Goal: Task Accomplishment & Management: Manage account settings

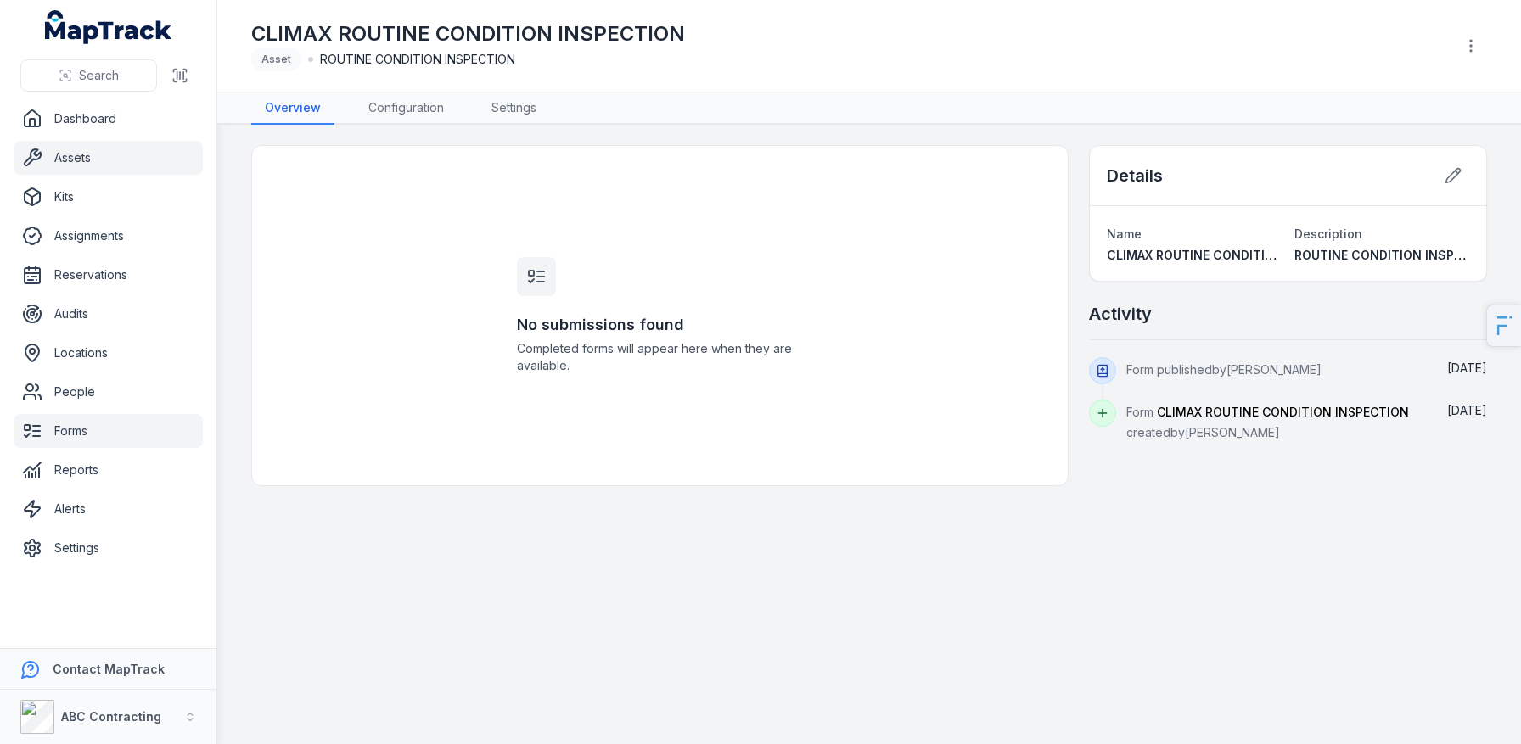
click at [83, 148] on link "Assets" at bounding box center [108, 158] width 189 height 34
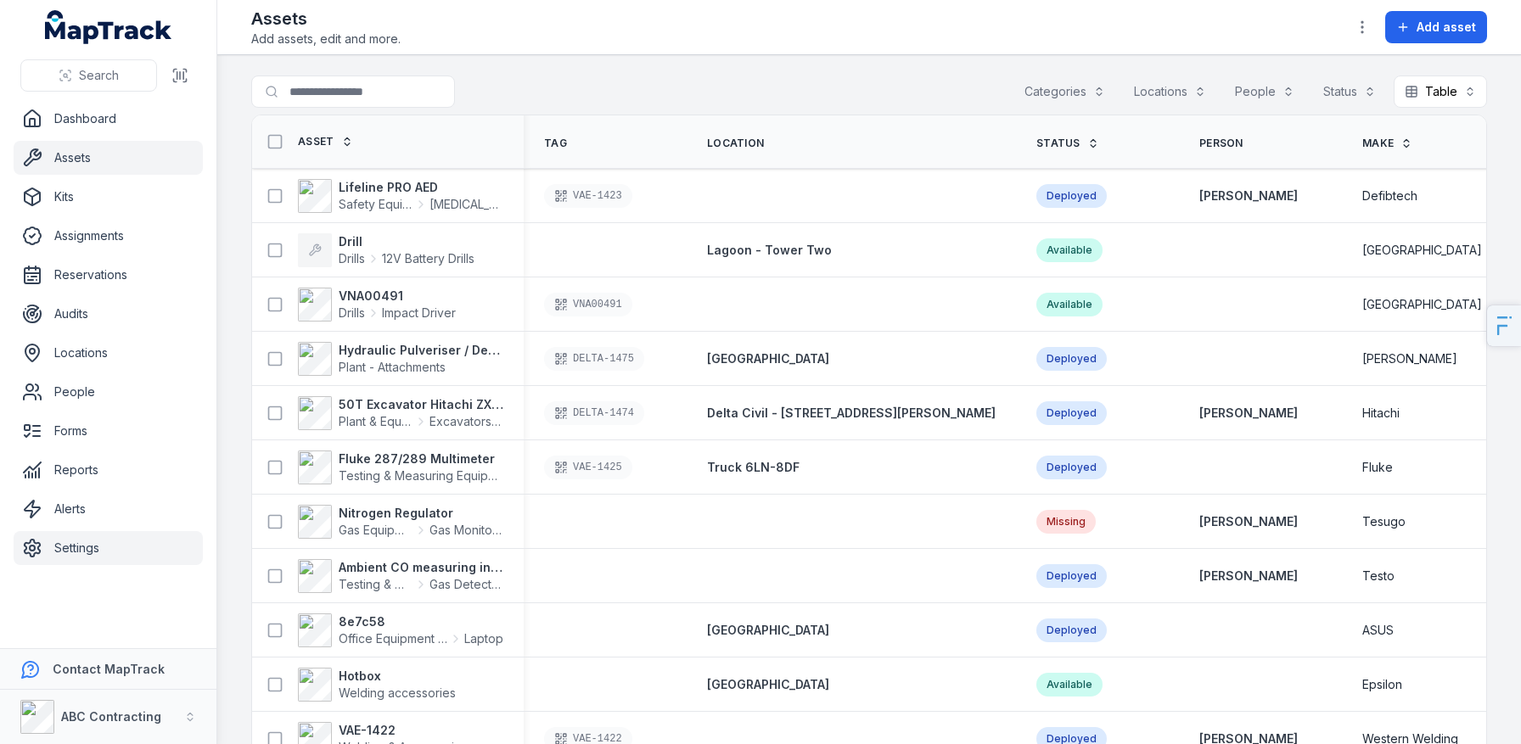
click at [84, 547] on link "Settings" at bounding box center [108, 548] width 189 height 34
click at [370, 299] on strong "VNA00491" at bounding box center [397, 296] width 117 height 17
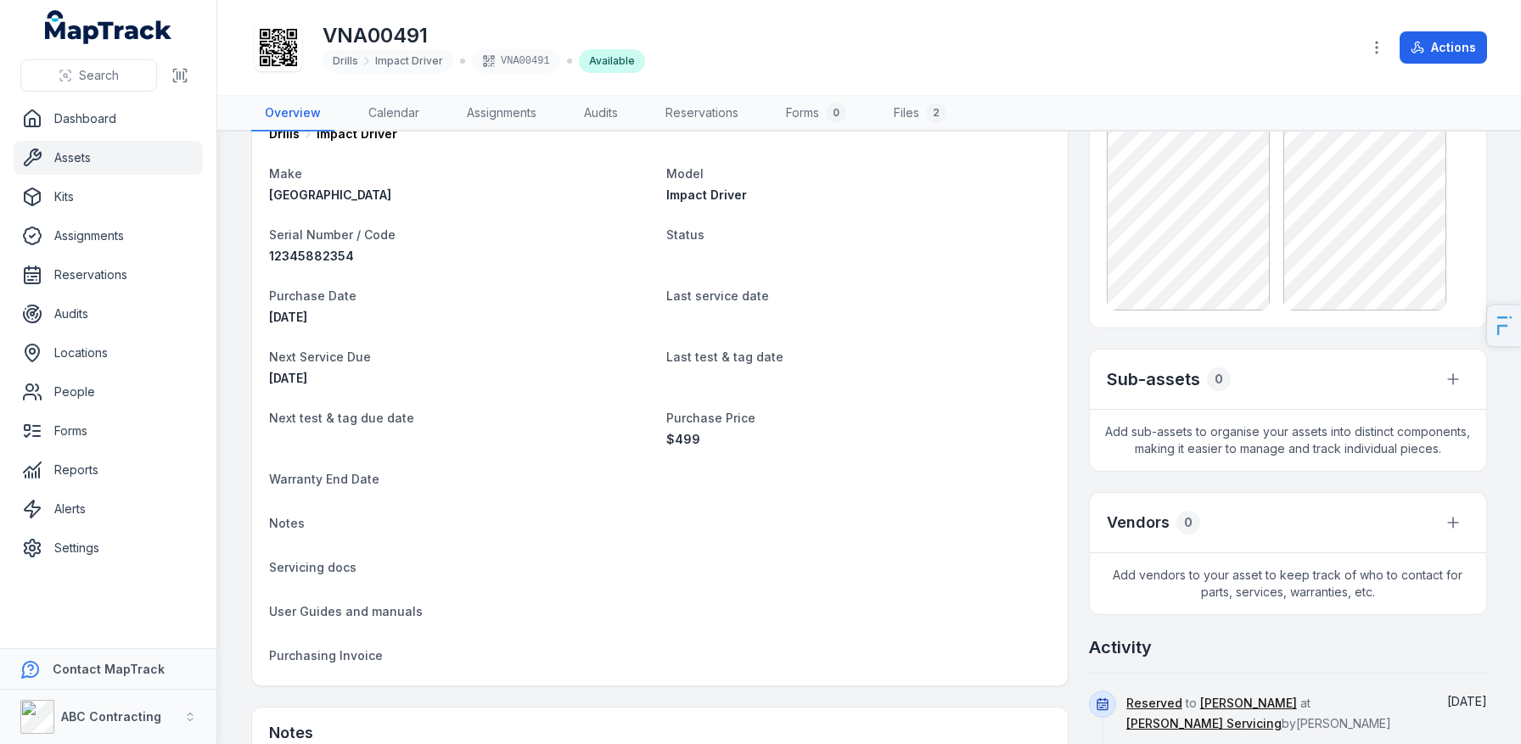
scroll to position [120, 0]
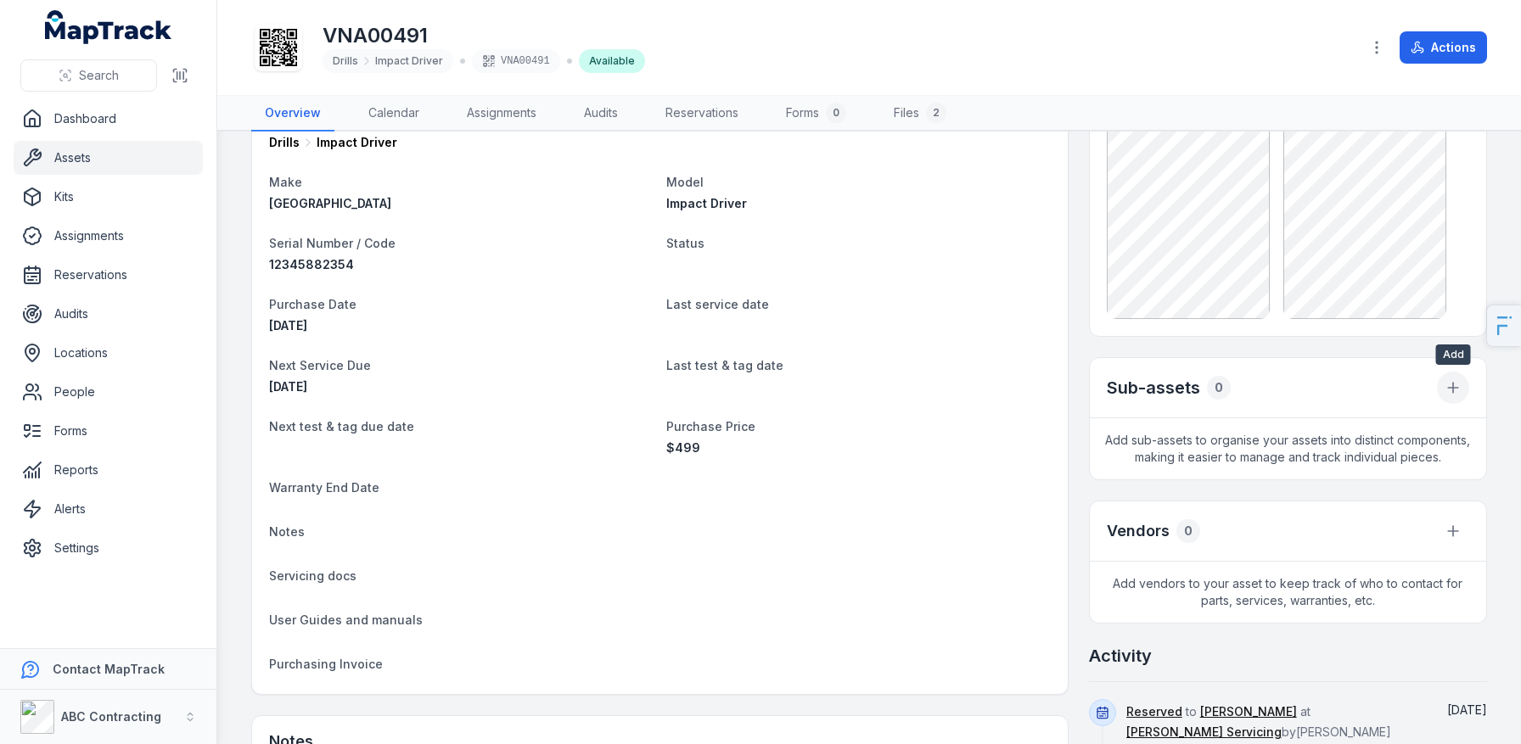
click at [1457, 386] on icon "button" at bounding box center [1453, 387] width 17 height 17
click at [1110, 523] on div "Pictures Sub-assets 0 Add sub-assets to organise your assets into distinct comp…" at bounding box center [1288, 520] width 398 height 976
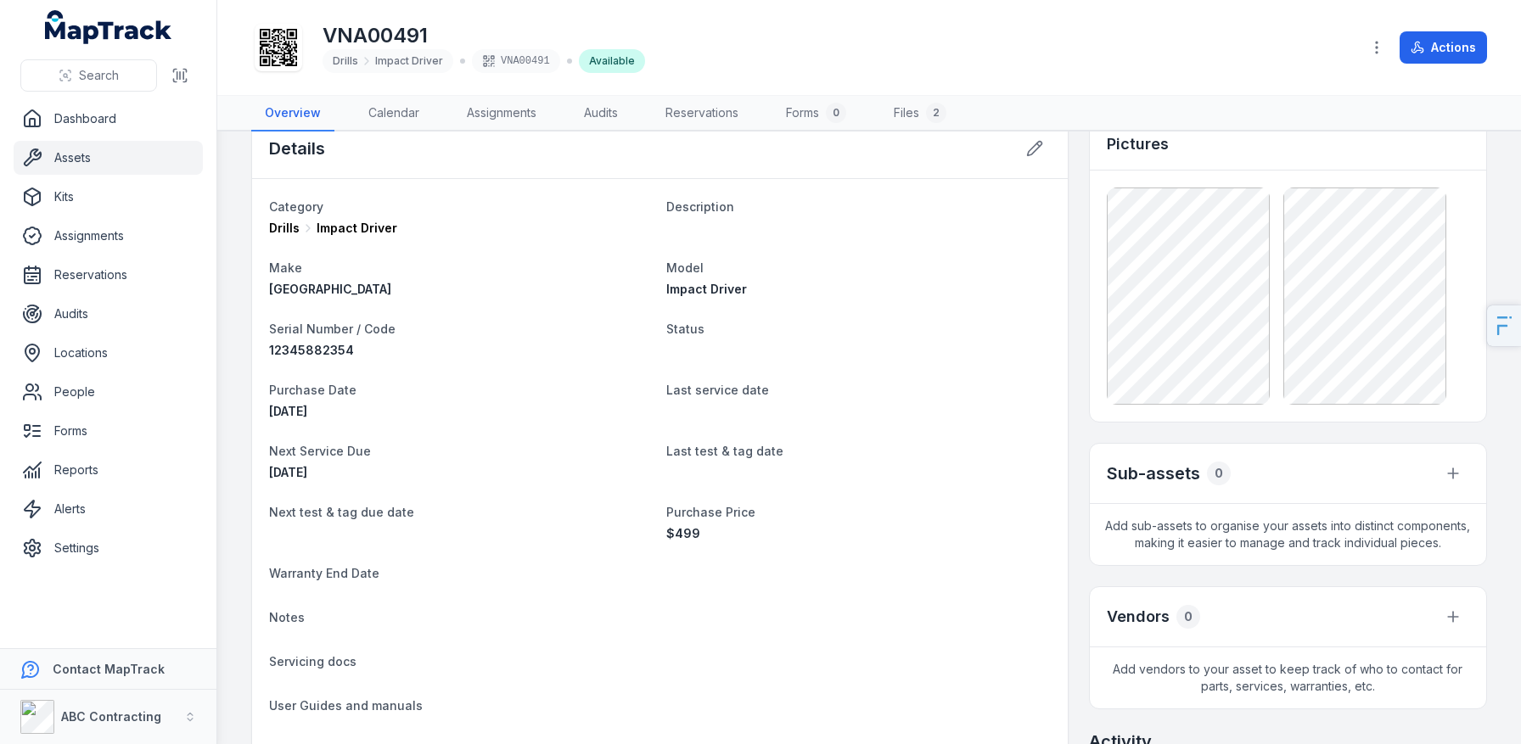
scroll to position [19, 0]
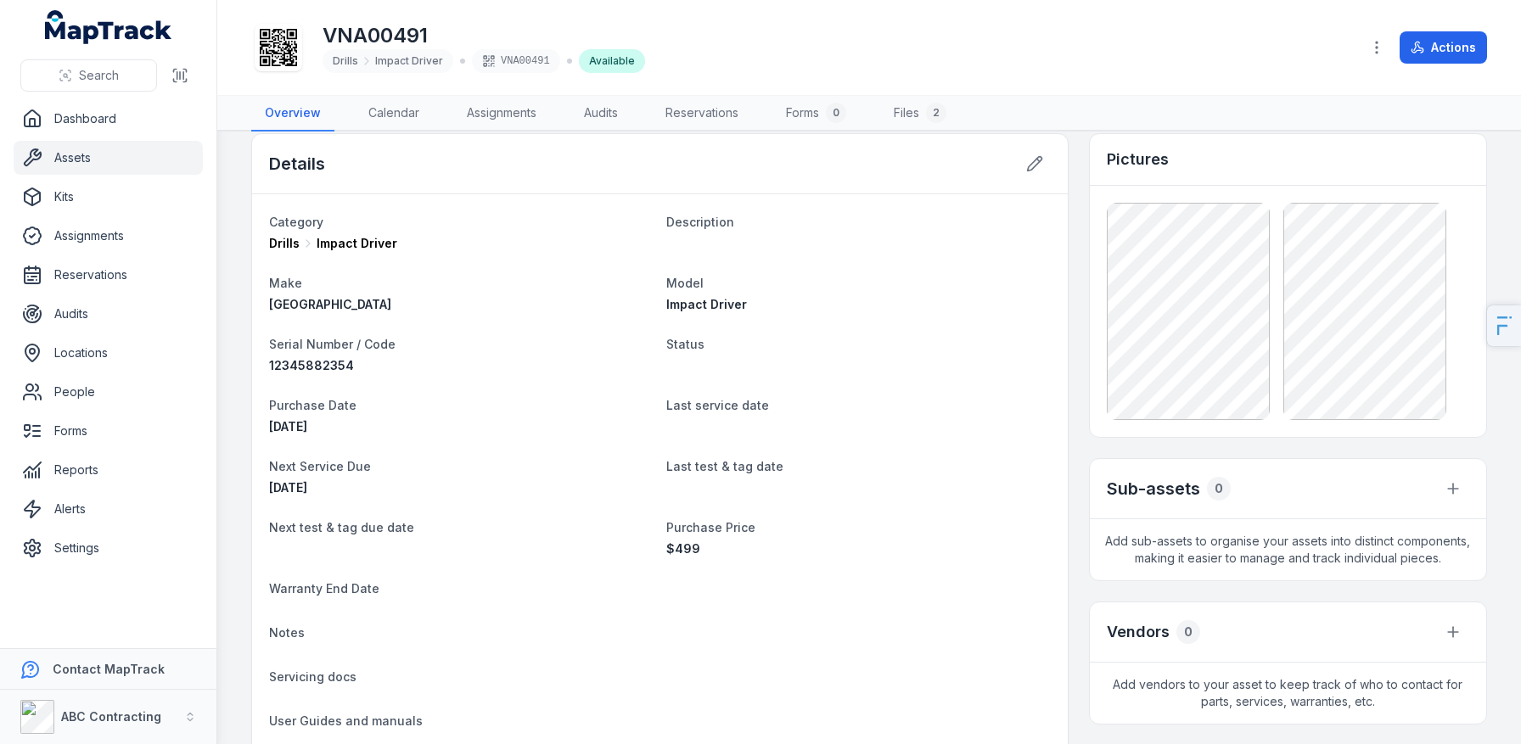
click at [106, 161] on link "Assets" at bounding box center [108, 158] width 189 height 34
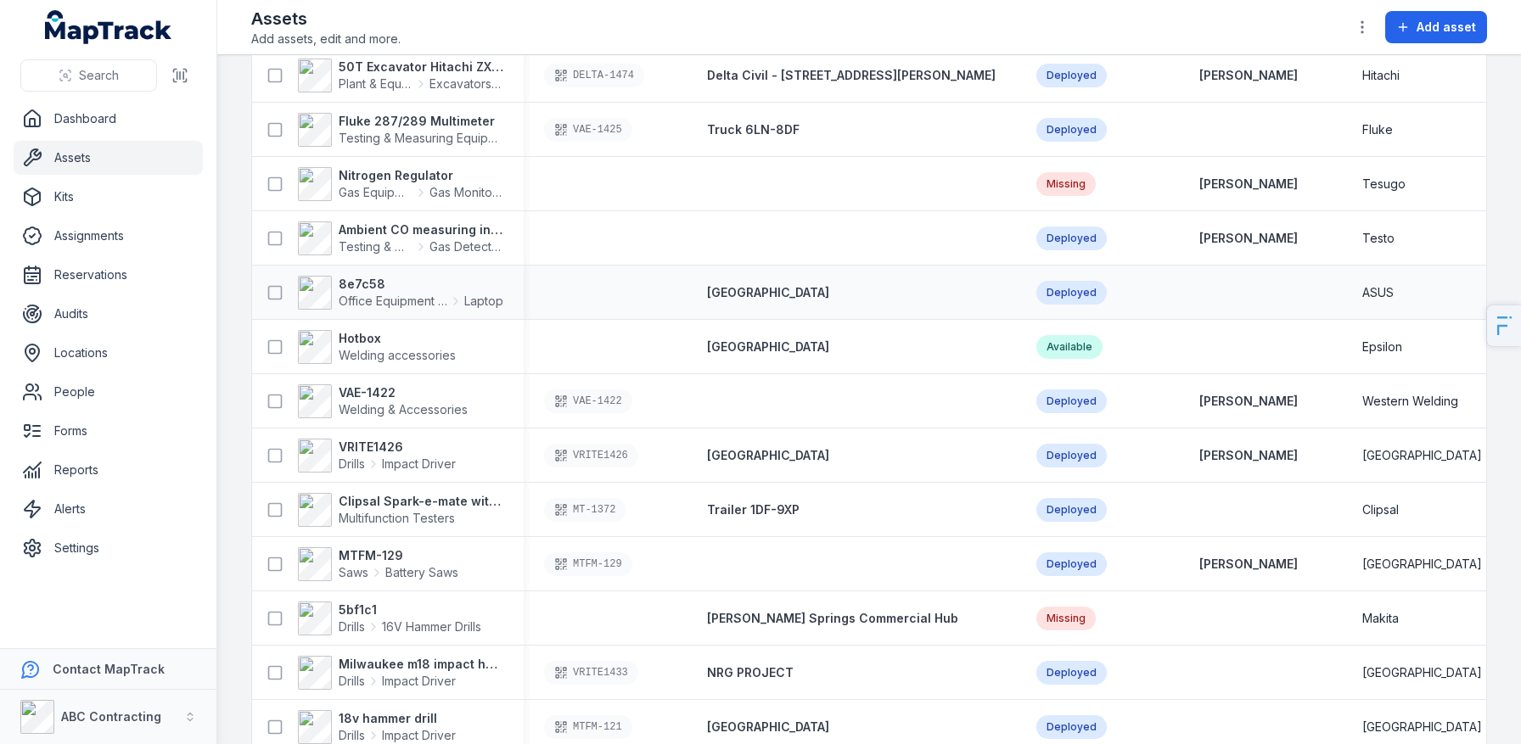
scroll to position [337, 0]
click at [422, 132] on span "Testing & Measuring Equipment" at bounding box center [427, 139] width 177 height 14
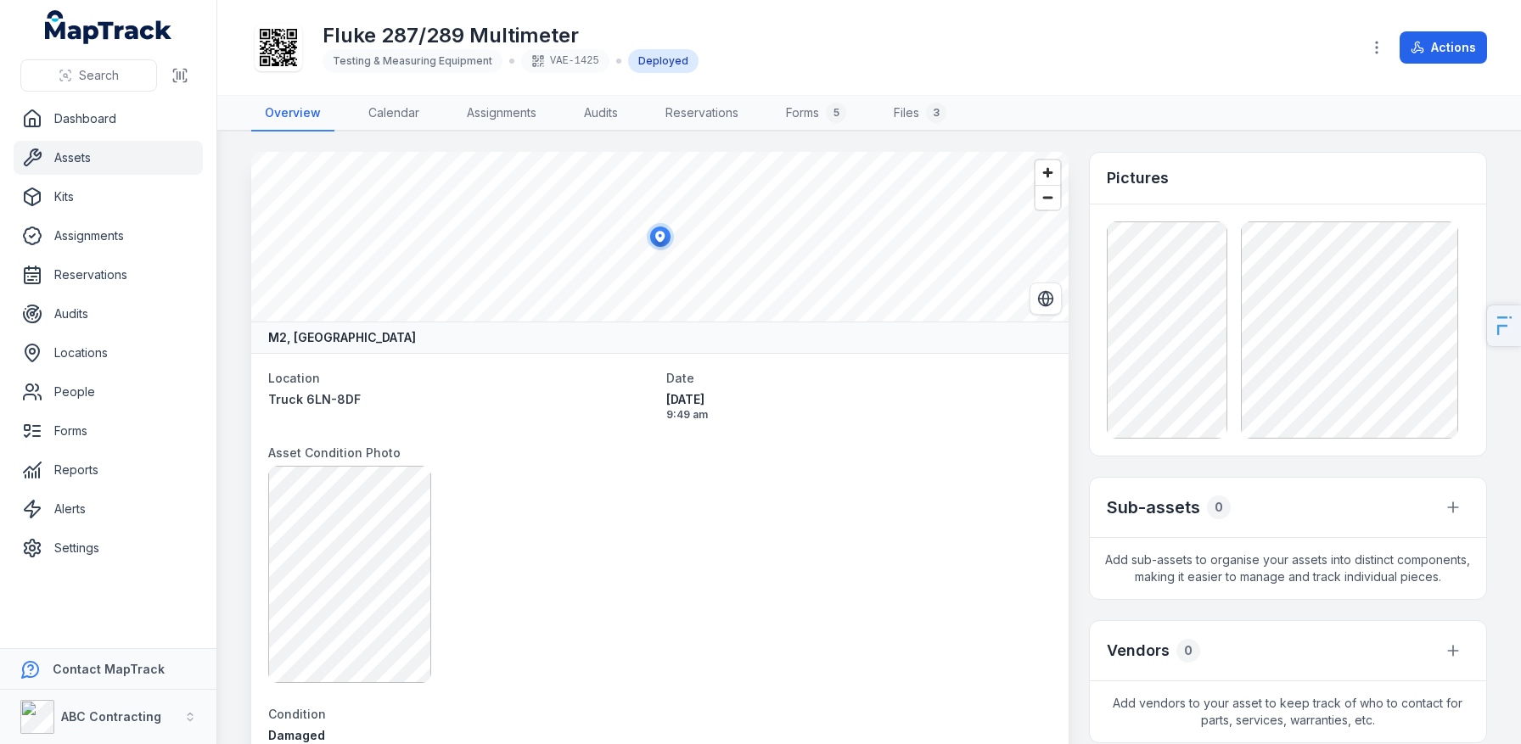
click at [1431, 510] on div "Sub-assets 0" at bounding box center [1288, 508] width 396 height 60
click at [1453, 509] on icon "button" at bounding box center [1453, 507] width 0 height 10
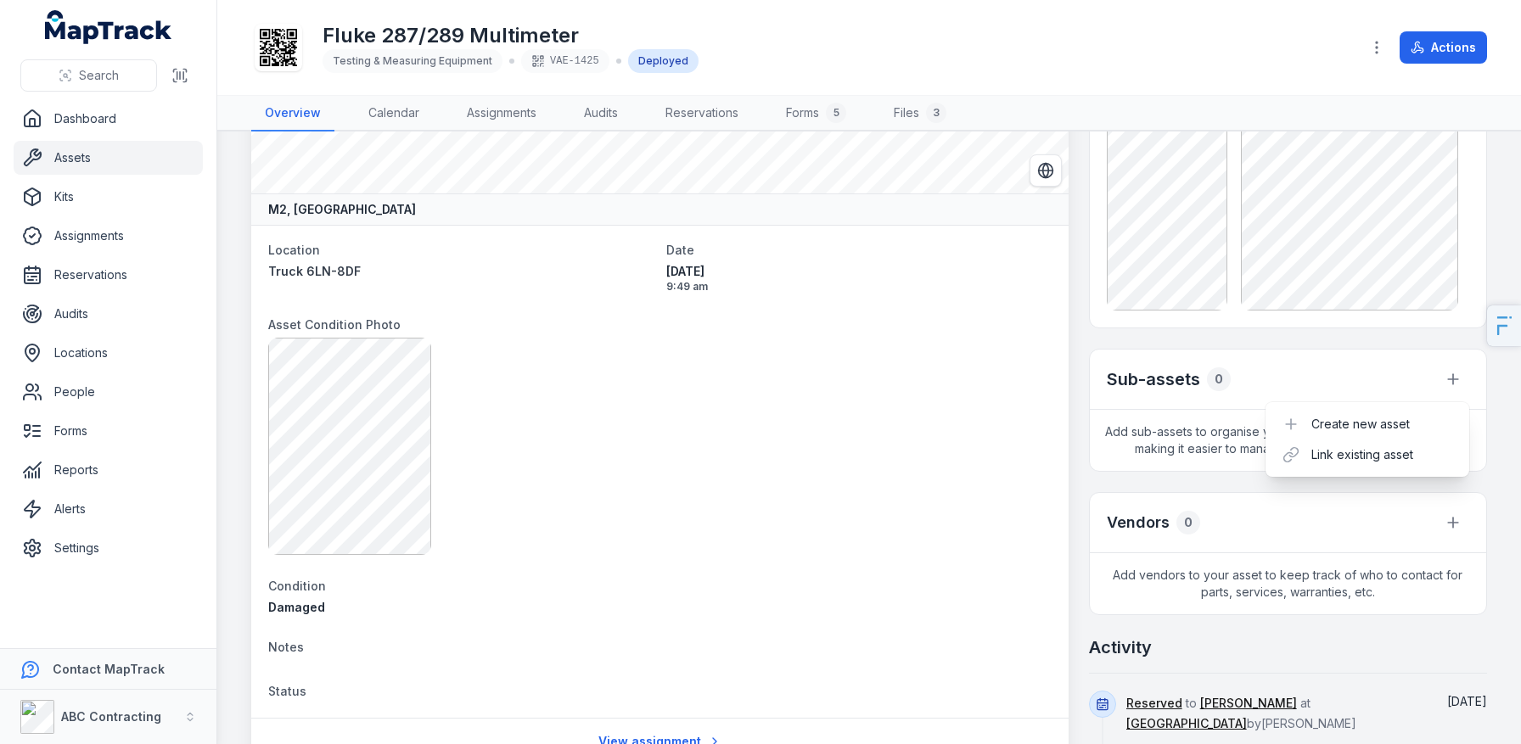
scroll to position [152, 0]
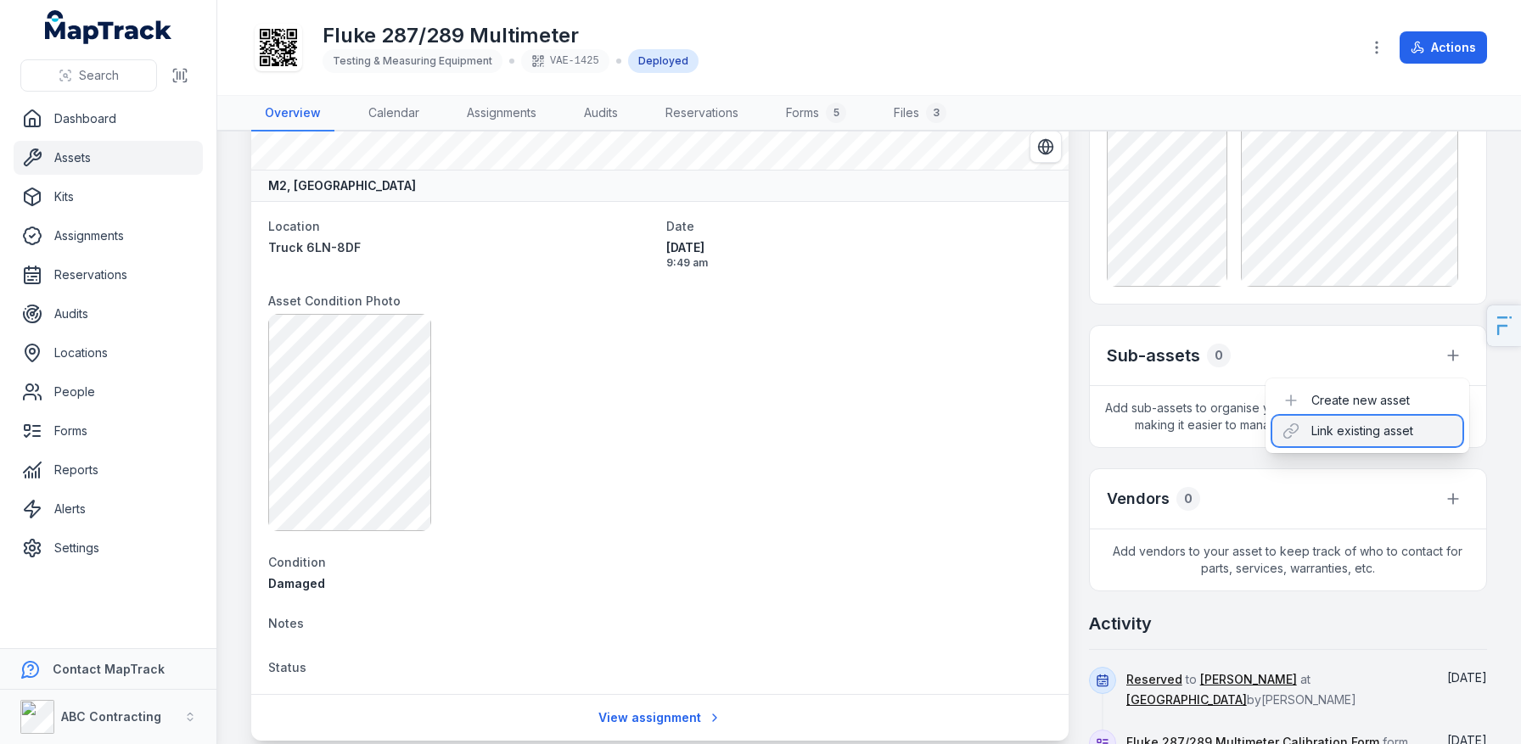
click at [1378, 429] on div "Link existing asset" at bounding box center [1367, 431] width 190 height 31
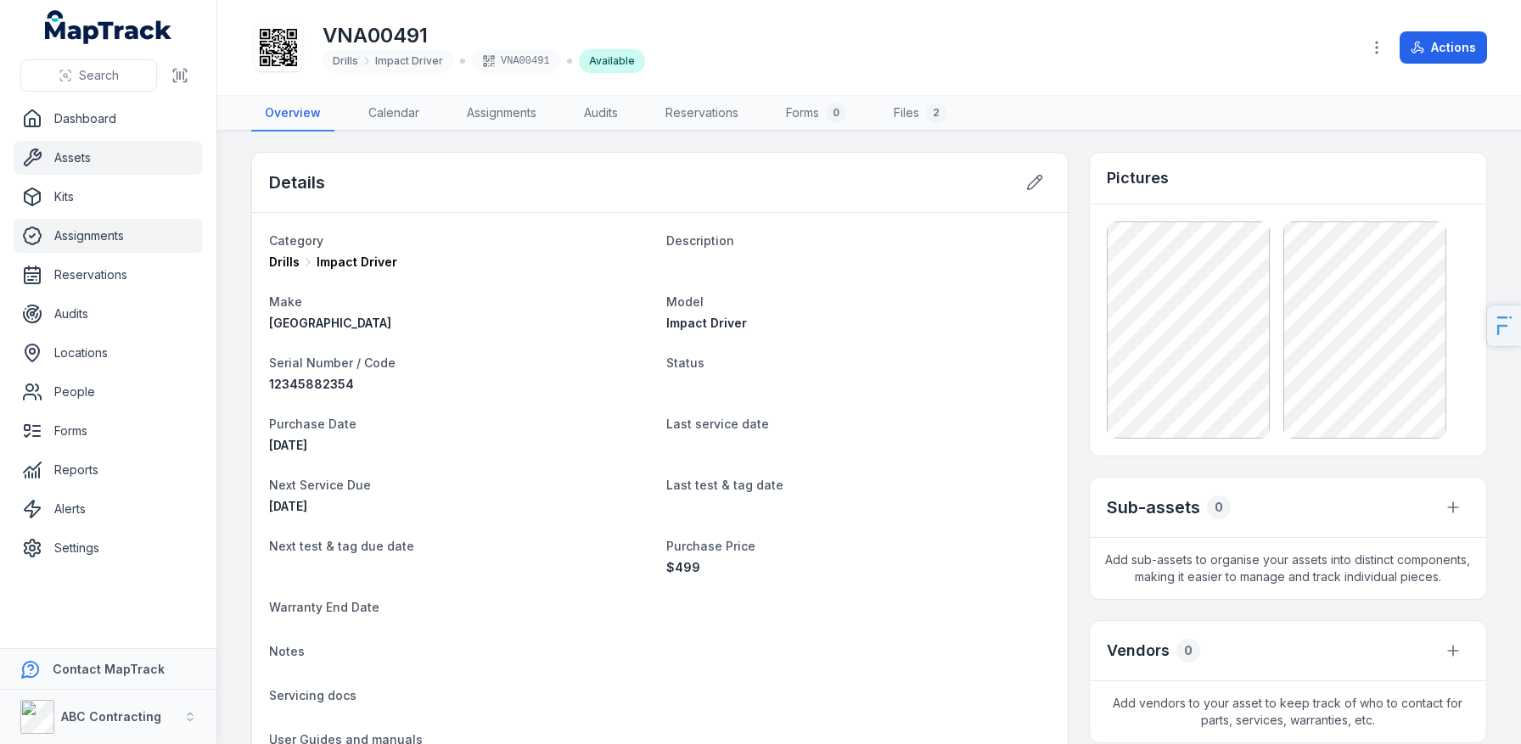
click at [127, 241] on link "Assignments" at bounding box center [108, 236] width 189 height 34
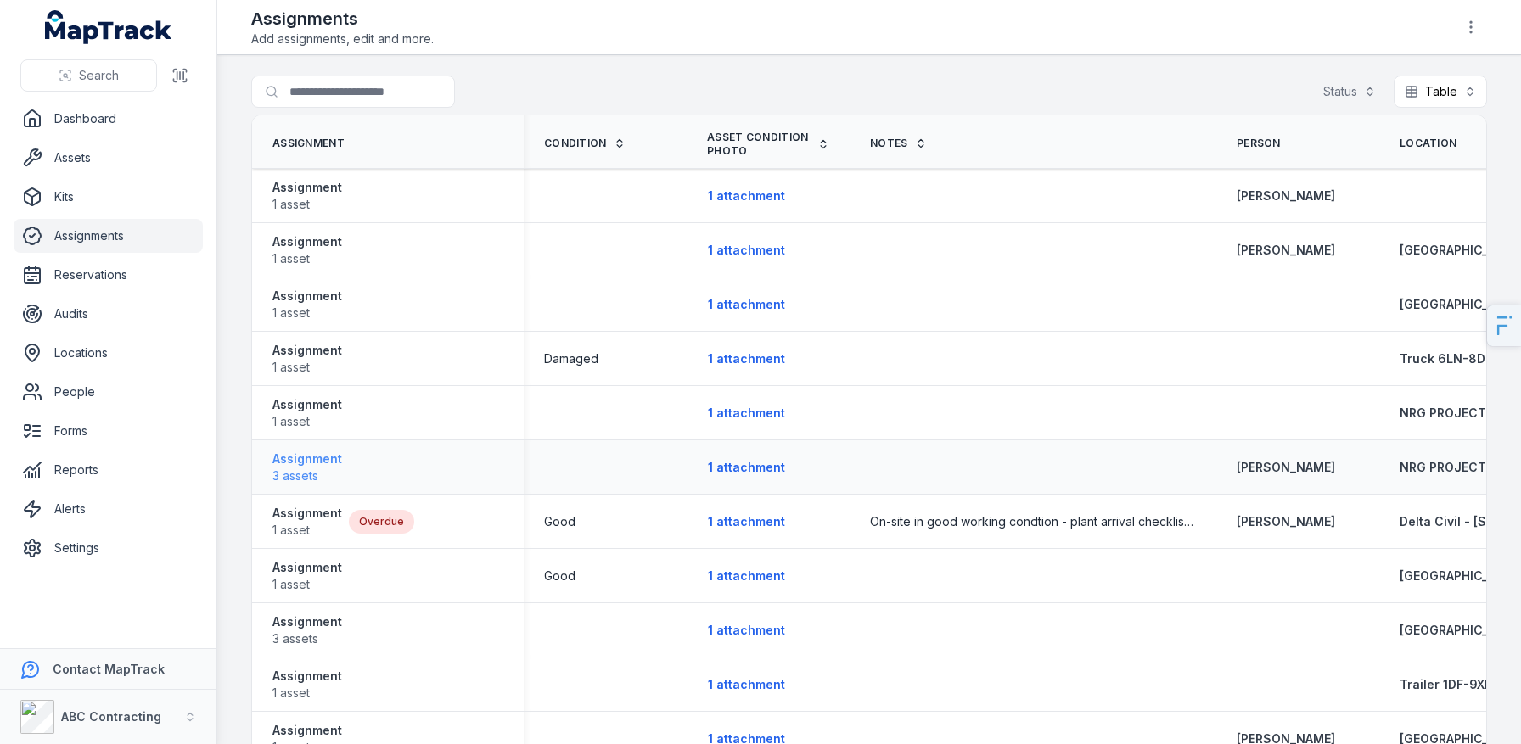
click at [312, 461] on strong "Assignment" at bounding box center [307, 459] width 70 height 17
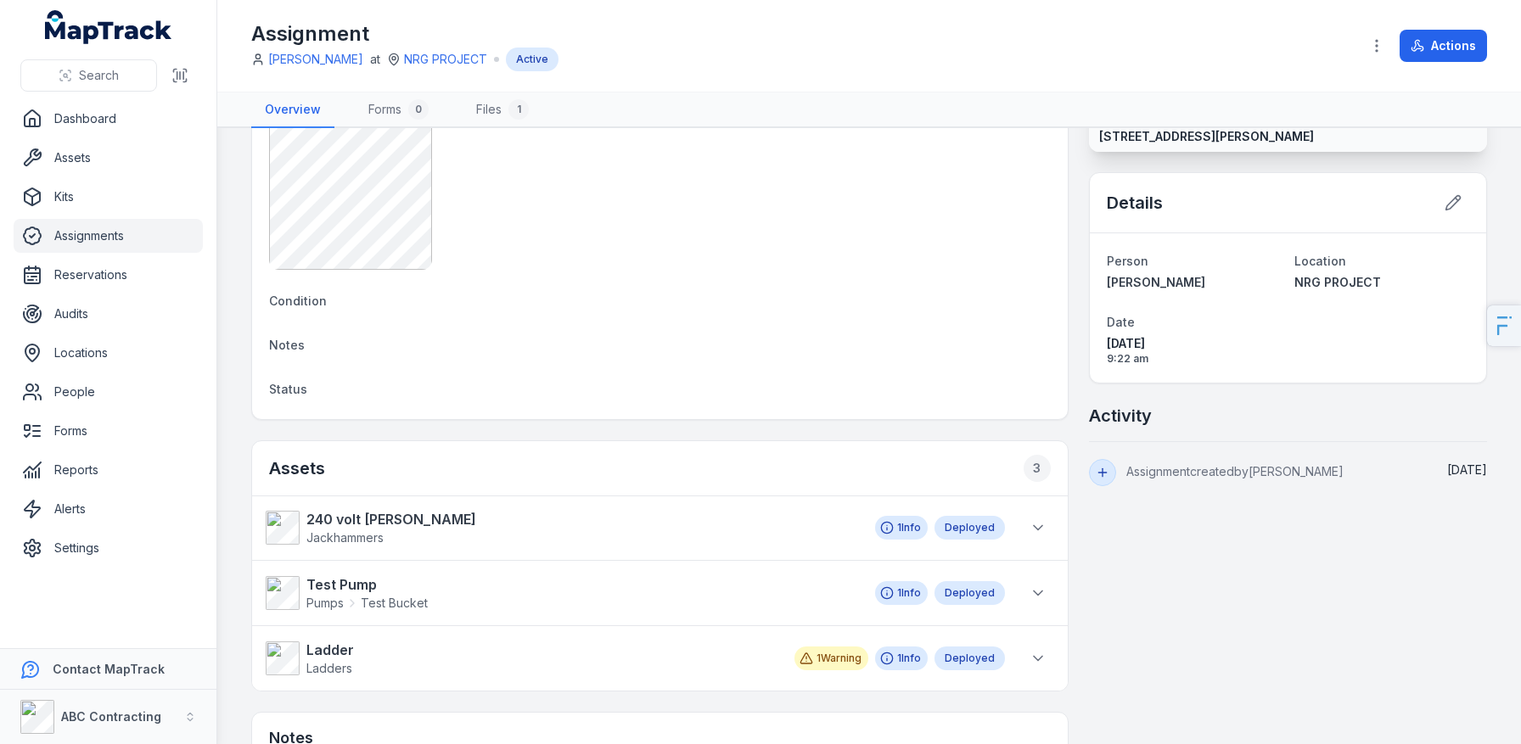
scroll to position [197, 0]
click at [82, 355] on link "Locations" at bounding box center [108, 353] width 189 height 34
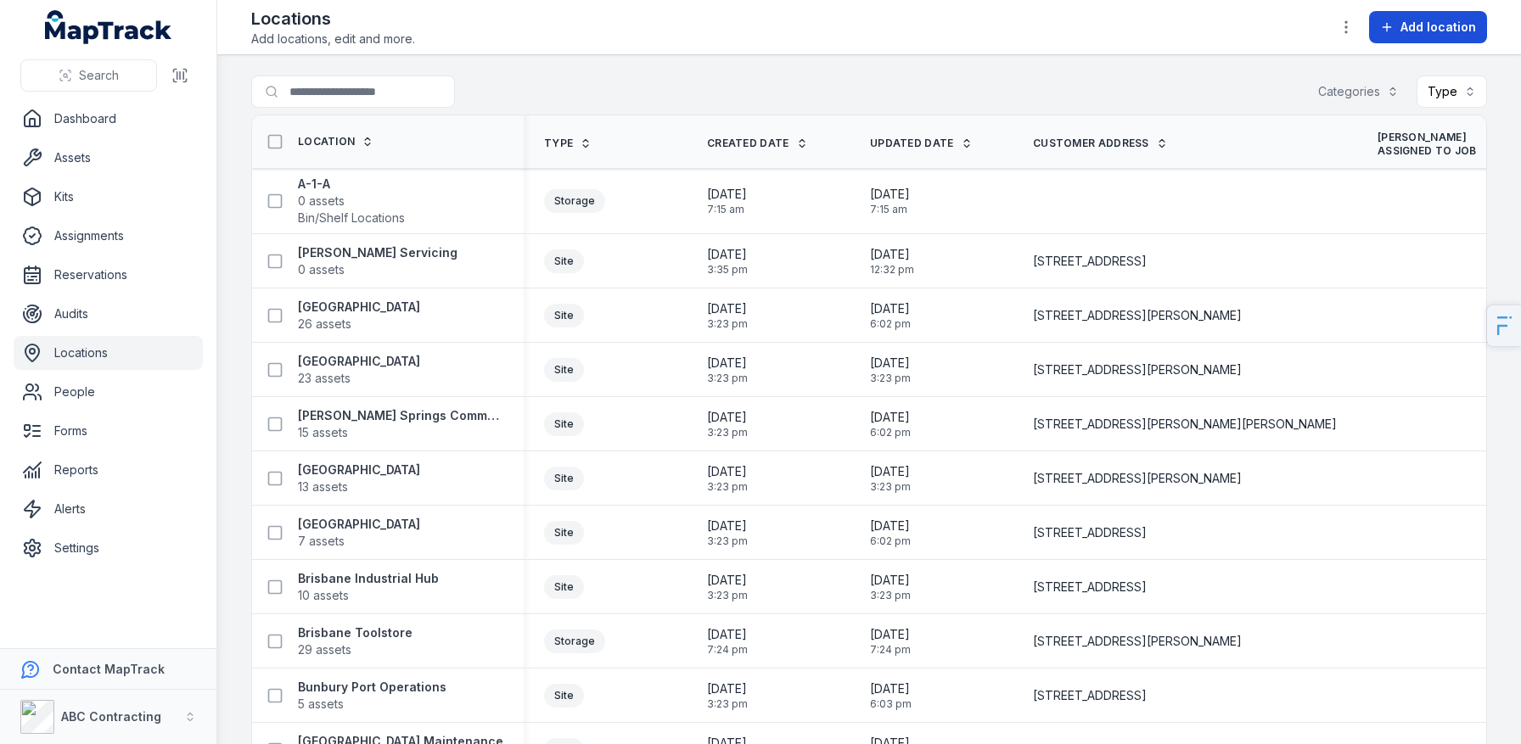
click at [1413, 21] on span "Add location" at bounding box center [1438, 27] width 76 height 17
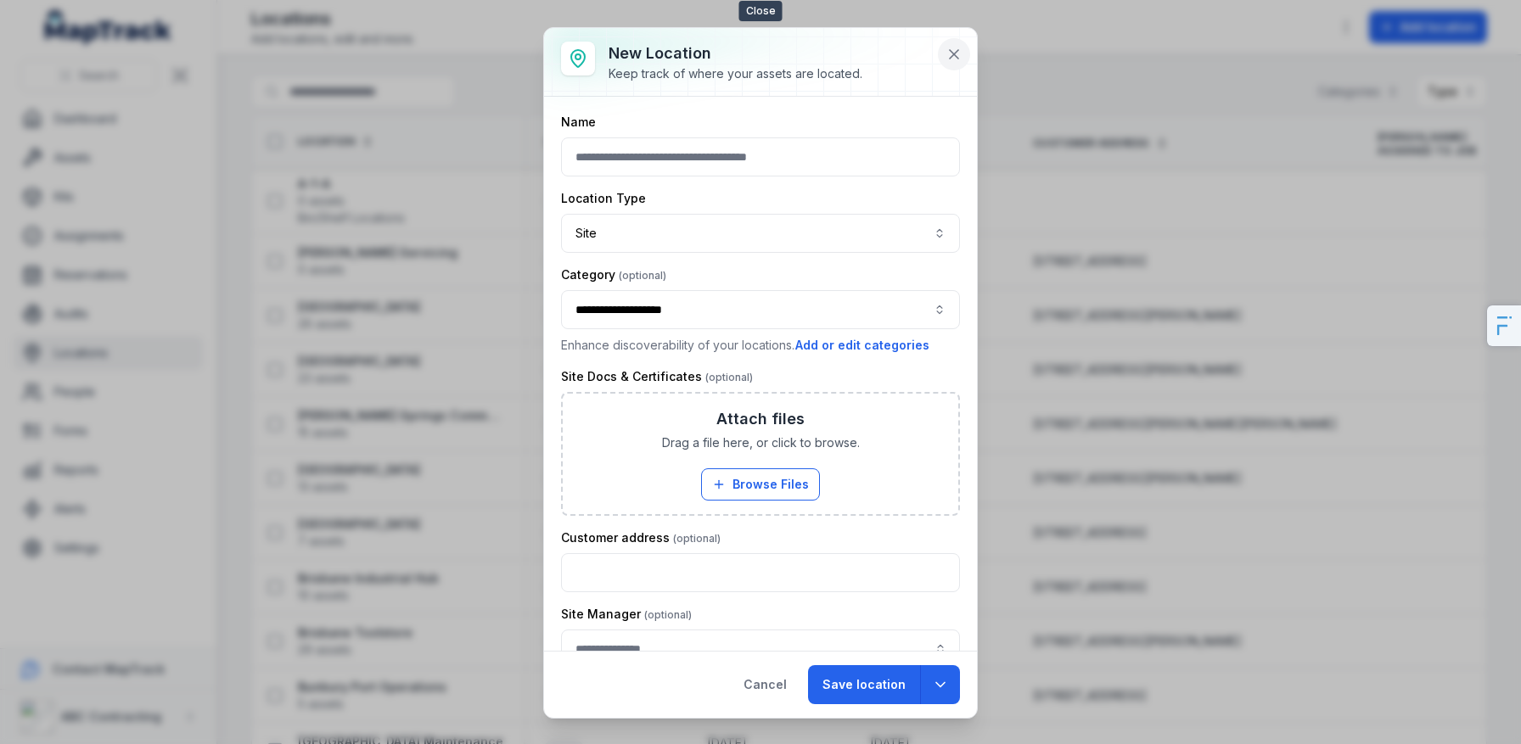
click at [943, 54] on button at bounding box center [954, 54] width 32 height 32
